Goal: Check status: Check status

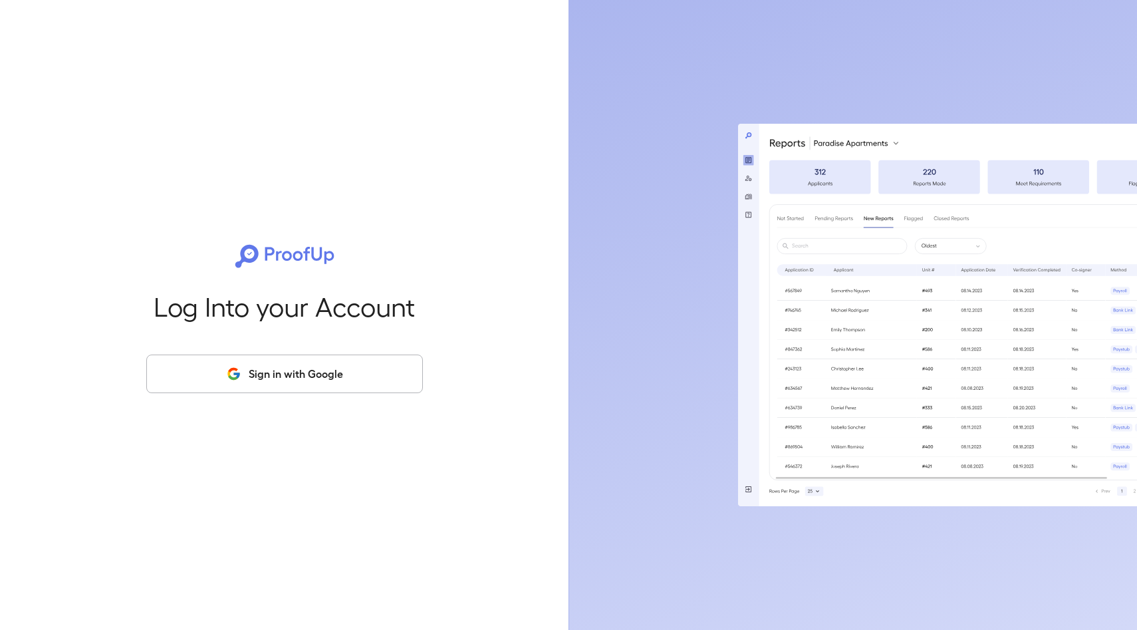
click at [219, 372] on button "Sign in with Google" at bounding box center [284, 373] width 277 height 39
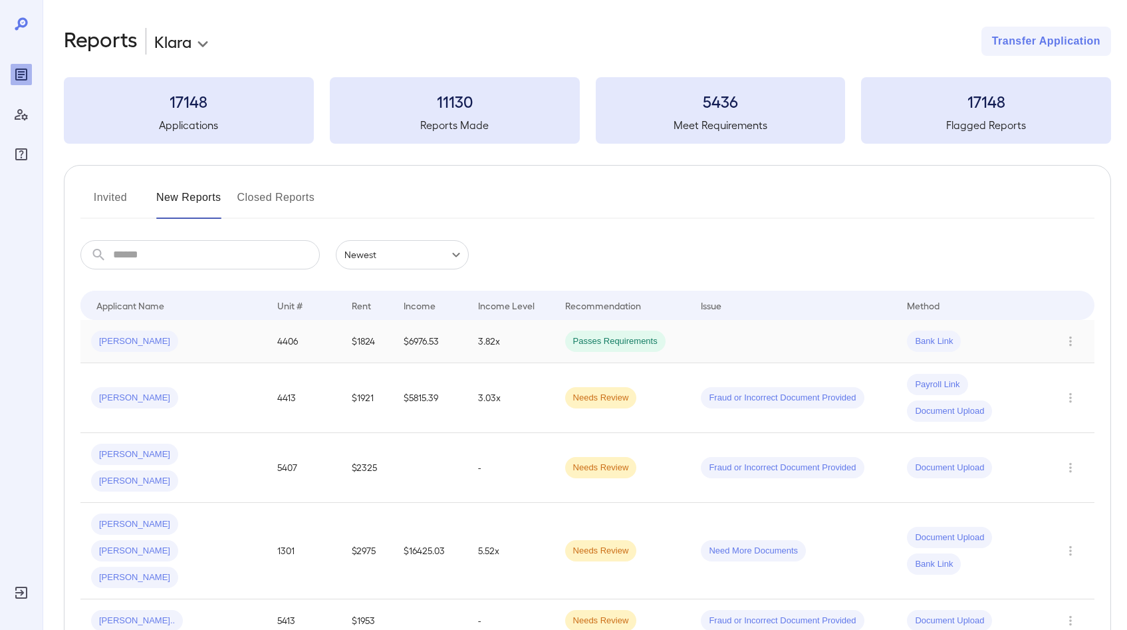
click at [273, 350] on td "4406" at bounding box center [304, 341] width 74 height 43
